Goal: Transaction & Acquisition: Book appointment/travel/reservation

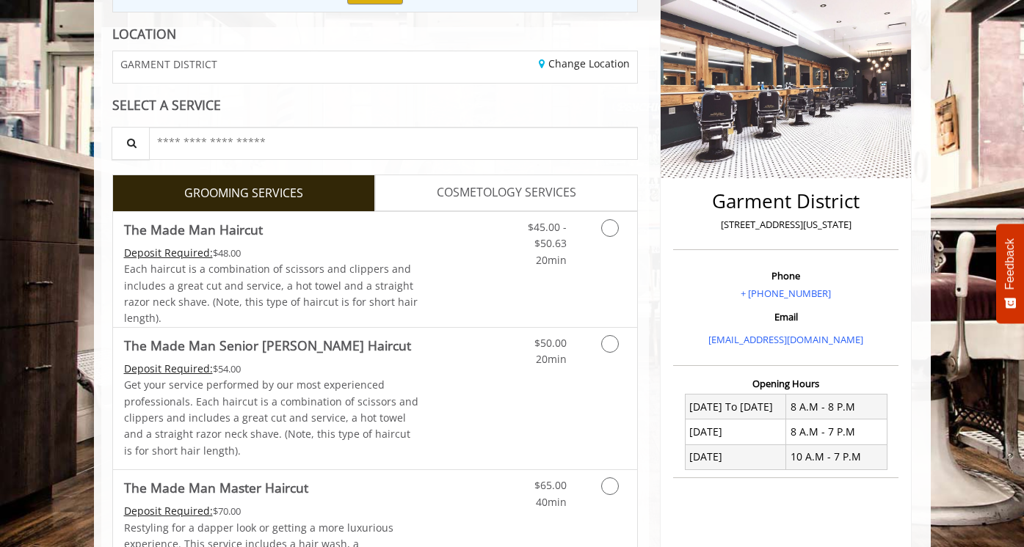
scroll to position [222, 0]
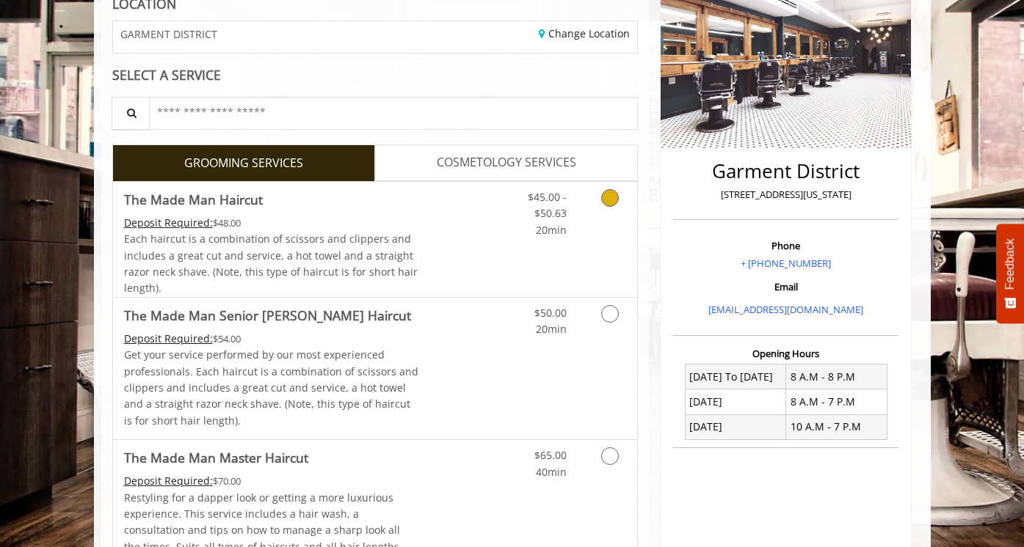
click at [613, 201] on icon "Grooming services" at bounding box center [610, 198] width 18 height 18
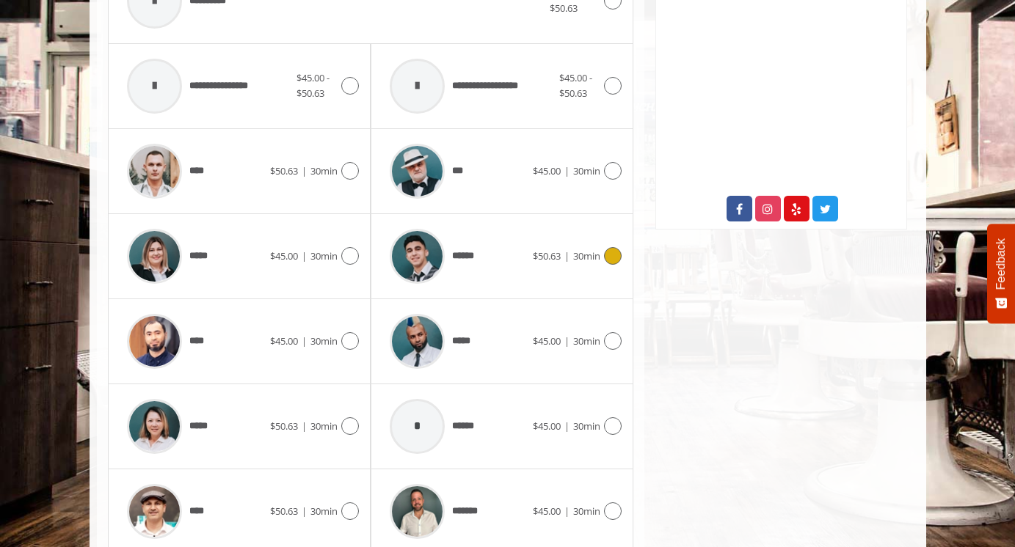
scroll to position [711, 0]
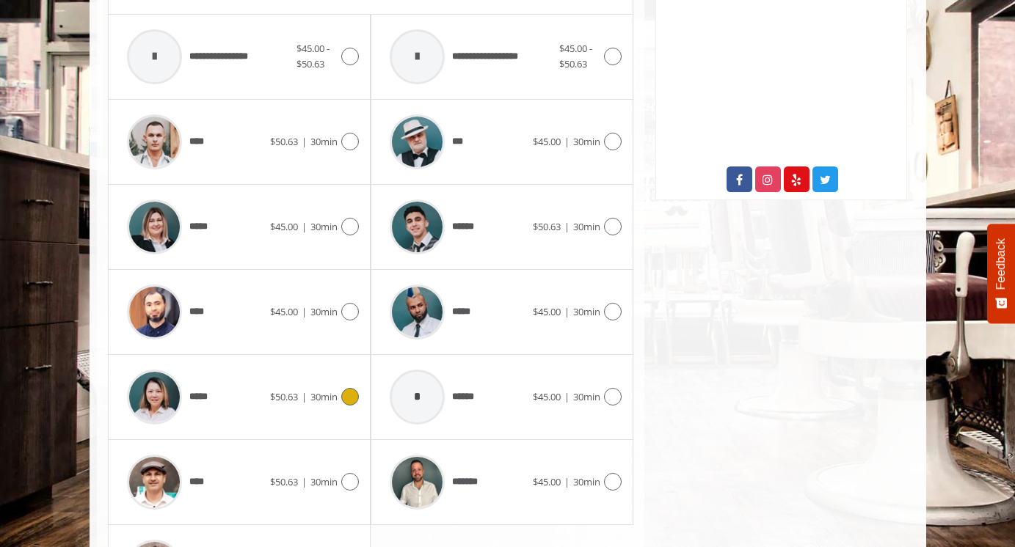
click at [349, 395] on icon at bounding box center [350, 397] width 18 height 18
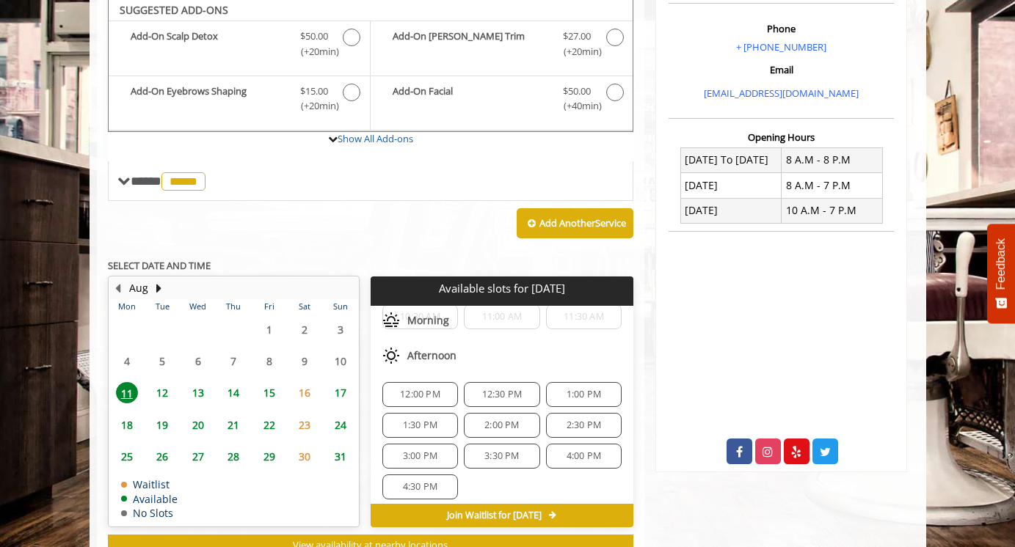
scroll to position [435, 0]
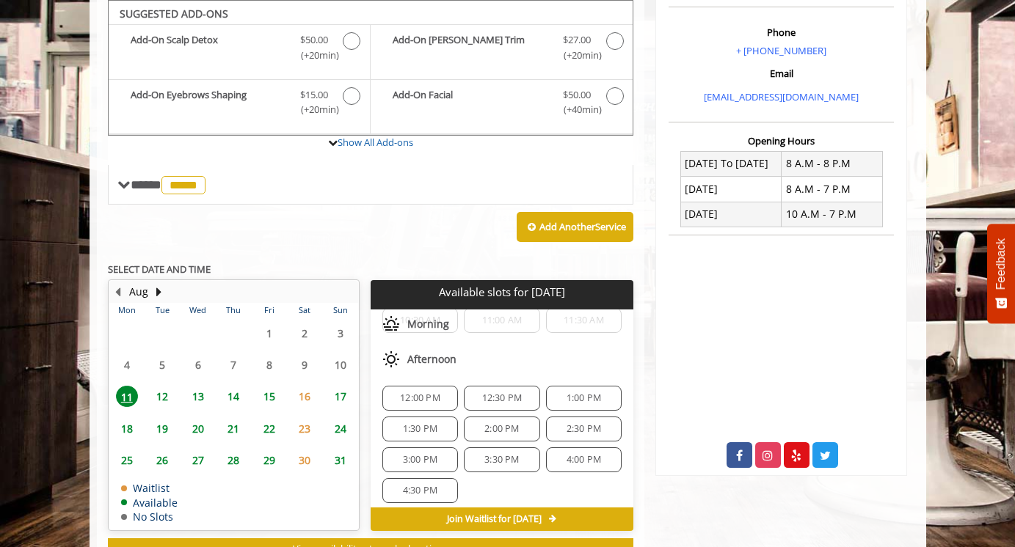
click at [496, 393] on span "12:30 PM" at bounding box center [502, 399] width 40 height 12
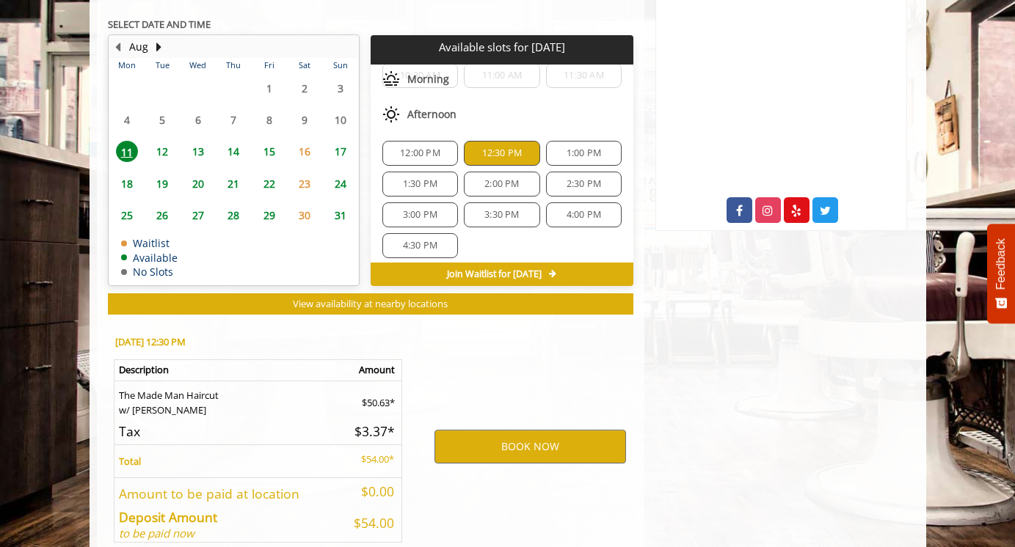
scroll to position [756, 0]
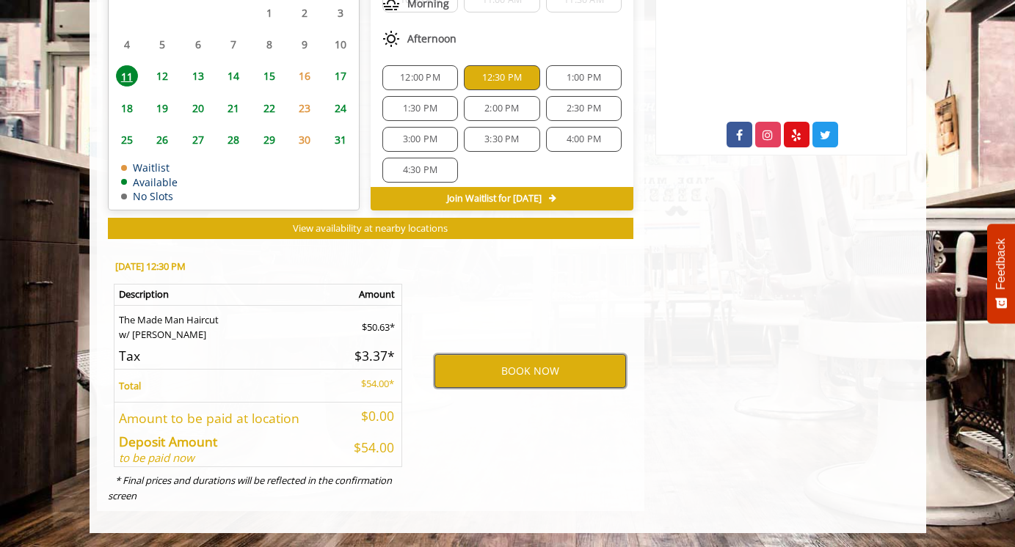
click at [532, 369] on button "BOOK NOW" at bounding box center [530, 371] width 192 height 34
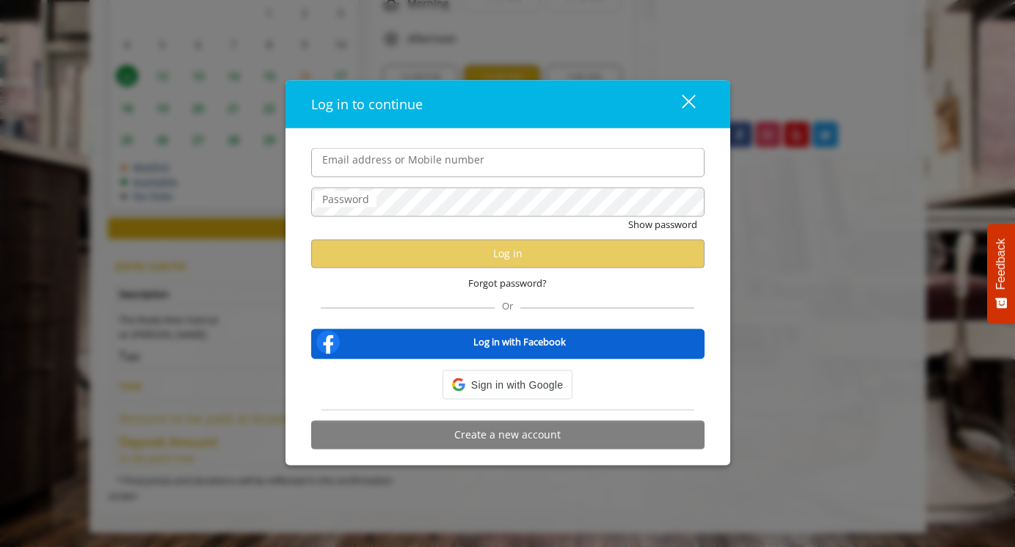
type input "**********"
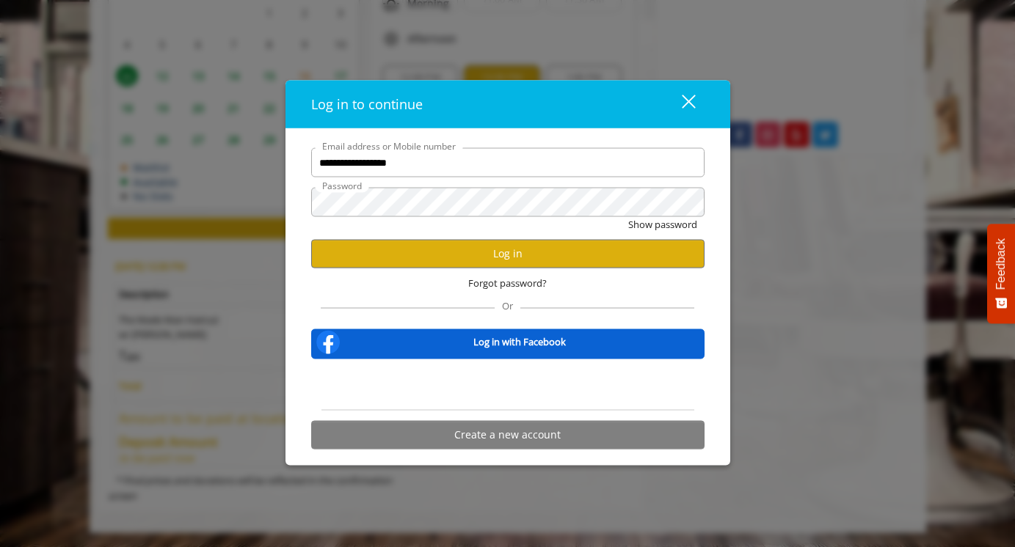
scroll to position [0, 0]
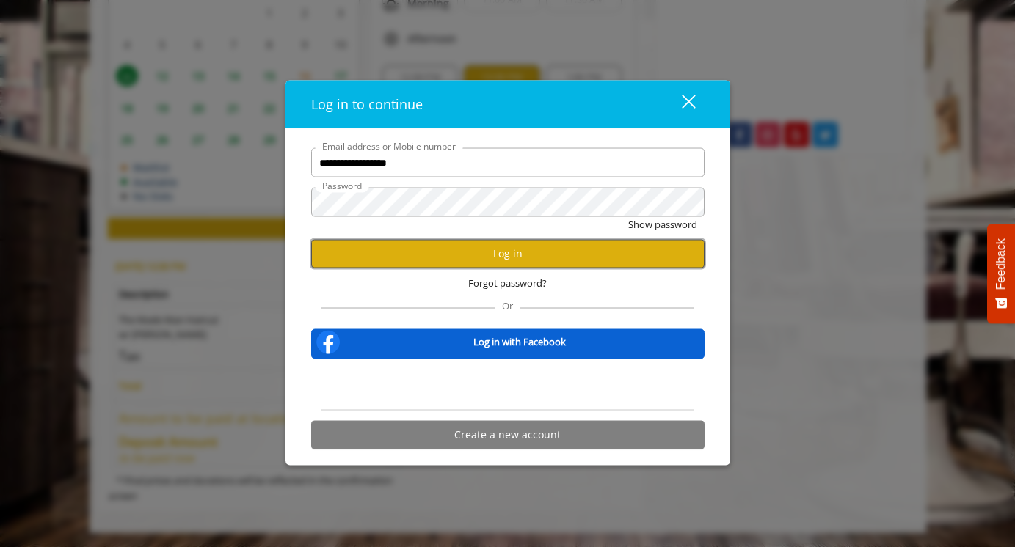
click at [516, 258] on button "Log in" at bounding box center [507, 253] width 393 height 29
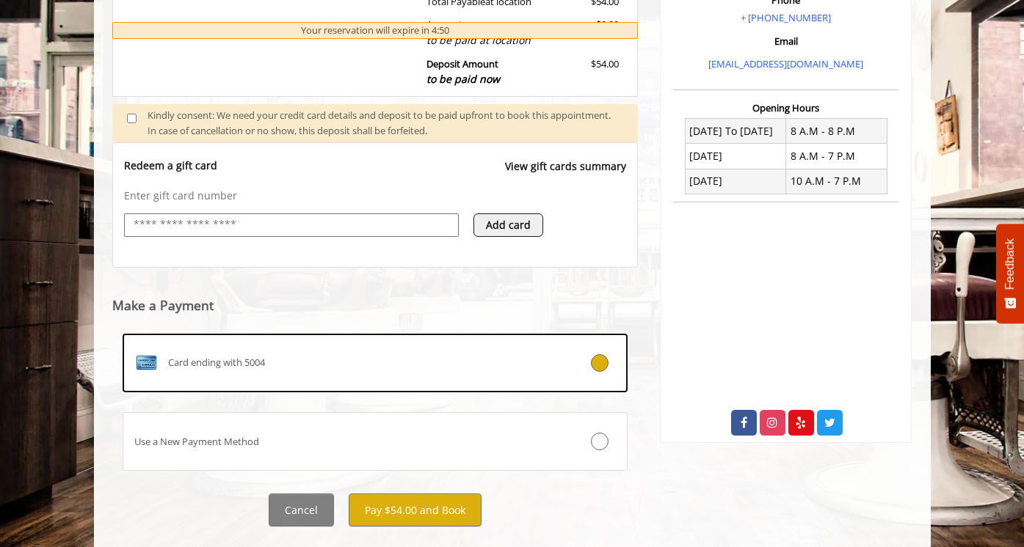
scroll to position [499, 0]
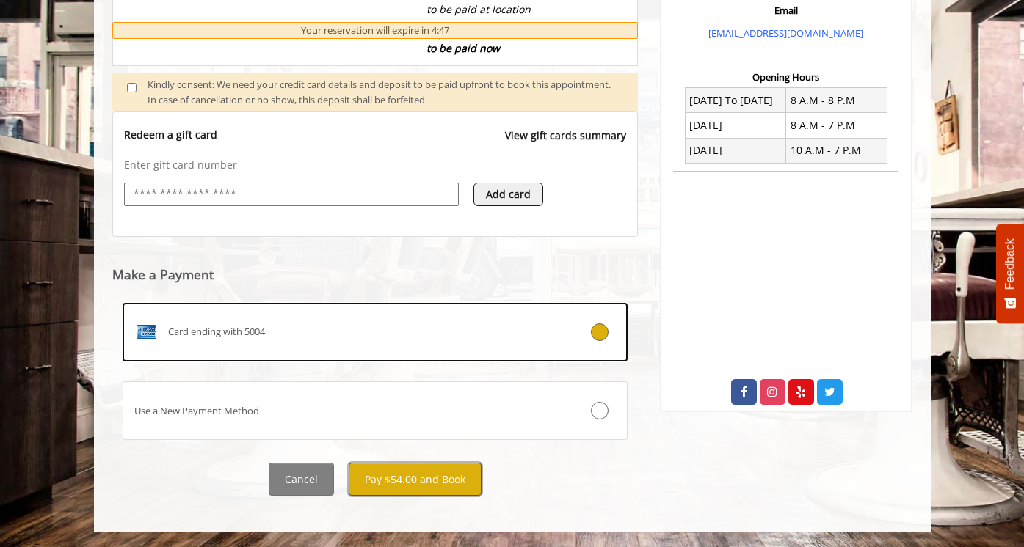
click at [428, 479] on button "Pay $54.00 and Book" at bounding box center [415, 479] width 133 height 33
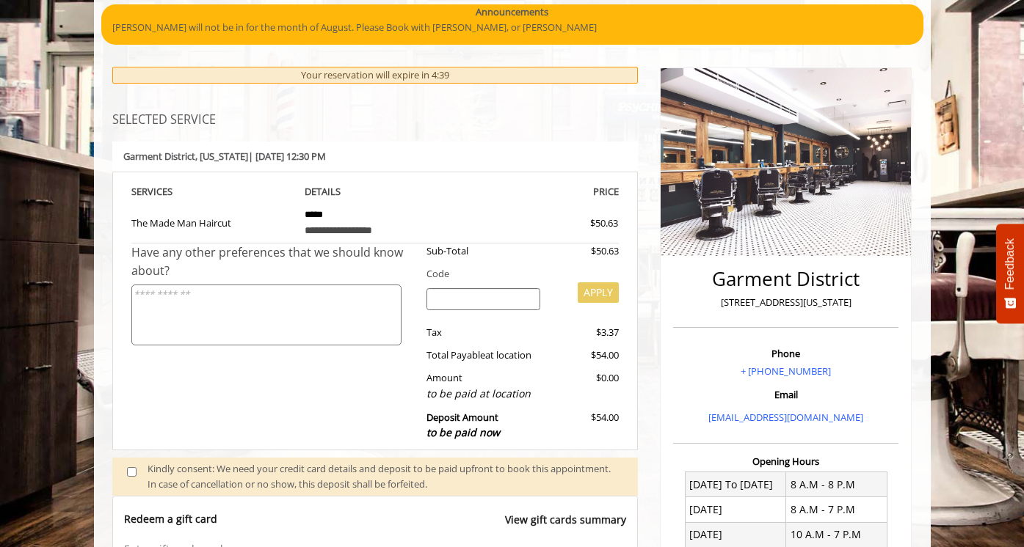
scroll to position [0, 0]
